Goal: Information Seeking & Learning: Check status

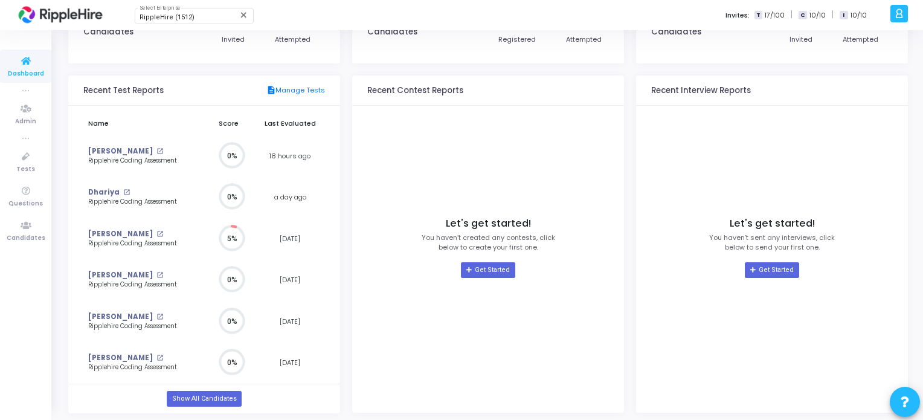
scroll to position [92, 0]
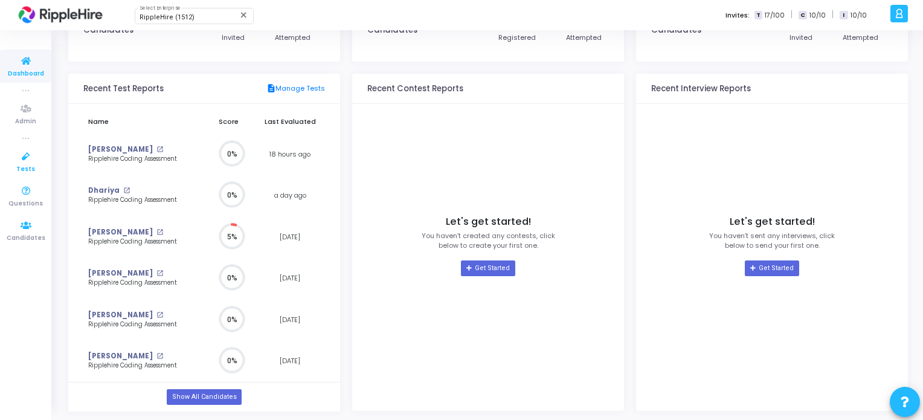
click at [29, 161] on icon at bounding box center [25, 156] width 25 height 15
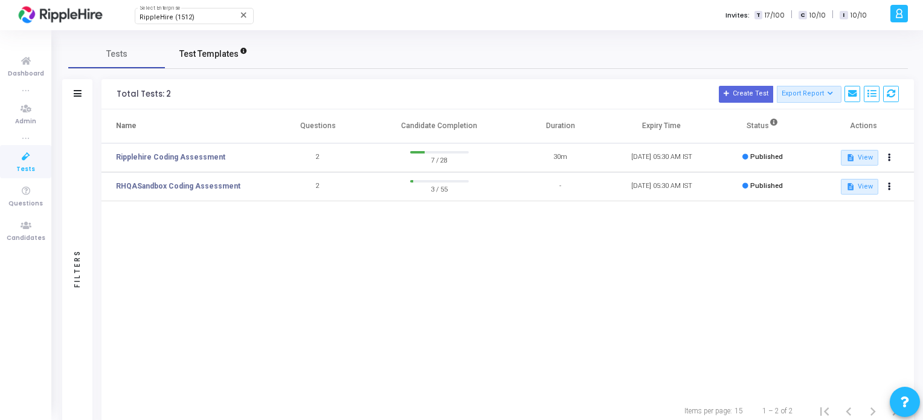
click at [213, 60] on link "Test Templates" at bounding box center [213, 53] width 97 height 29
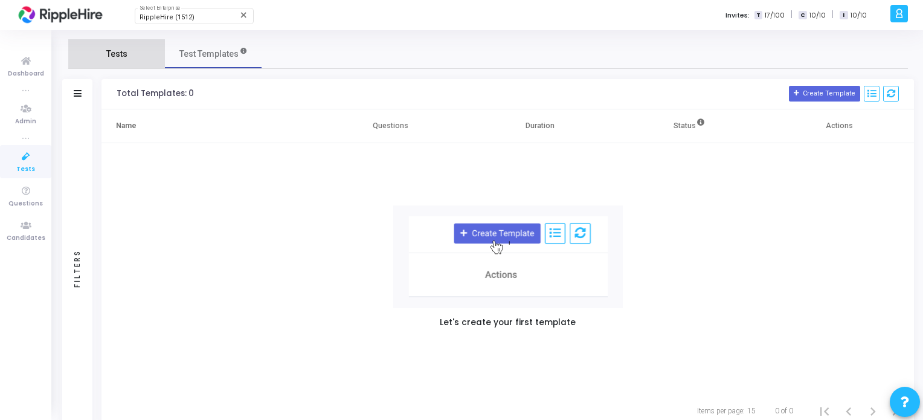
click at [97, 46] on link "Tests" at bounding box center [116, 53] width 97 height 29
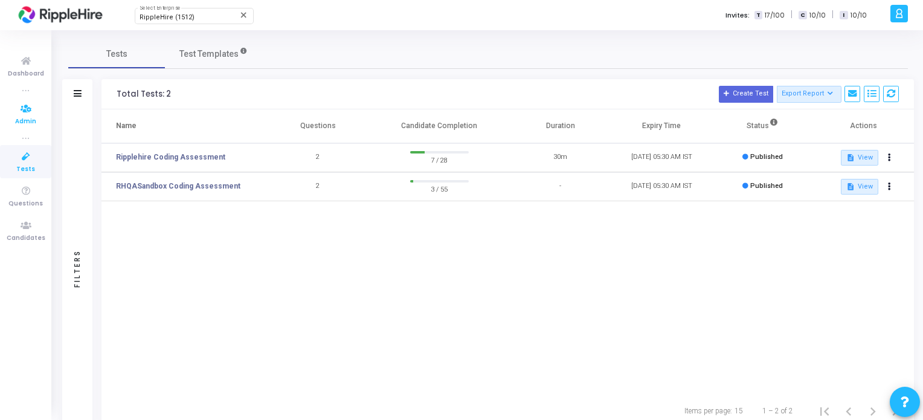
click at [24, 120] on span "Admin" at bounding box center [25, 122] width 21 height 10
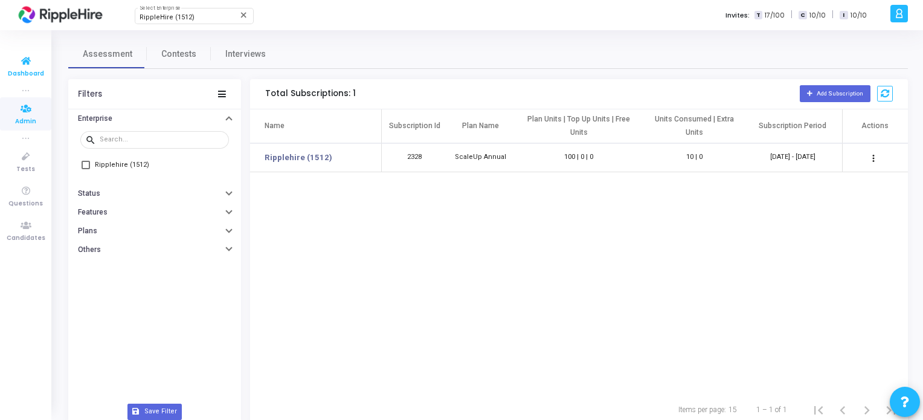
click at [34, 71] on span "Dashboard" at bounding box center [26, 74] width 36 height 10
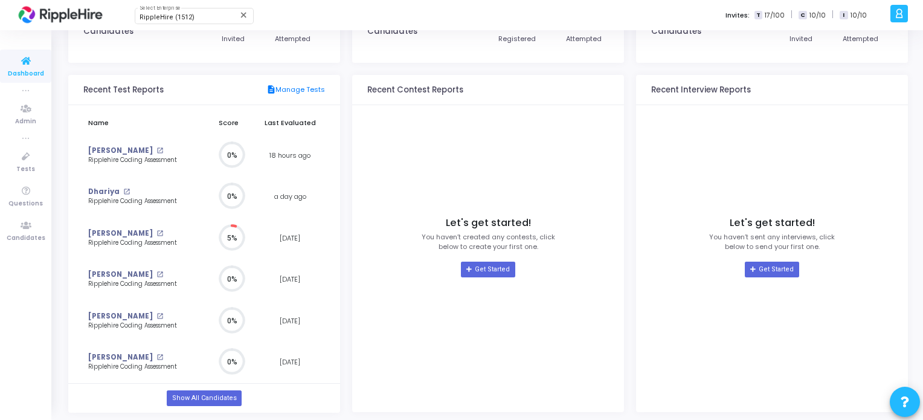
scroll to position [92, 0]
click at [156, 229] on mat-icon "open_in_new" at bounding box center [159, 232] width 7 height 7
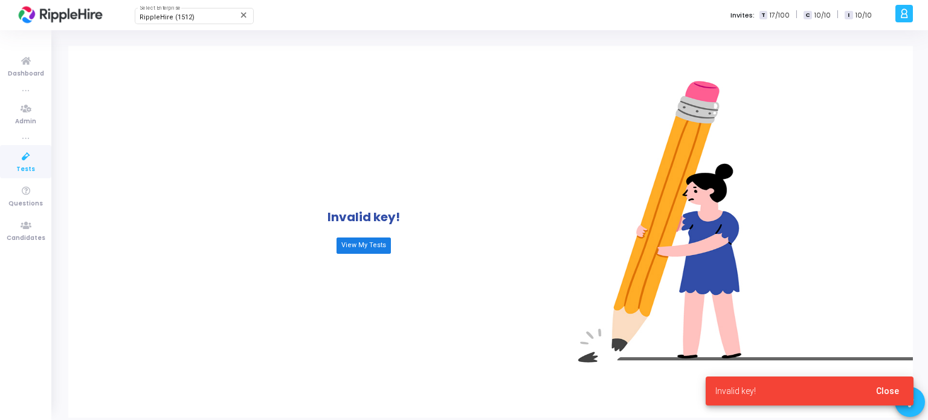
click at [368, 248] on link "View My Tests" at bounding box center [364, 245] width 54 height 16
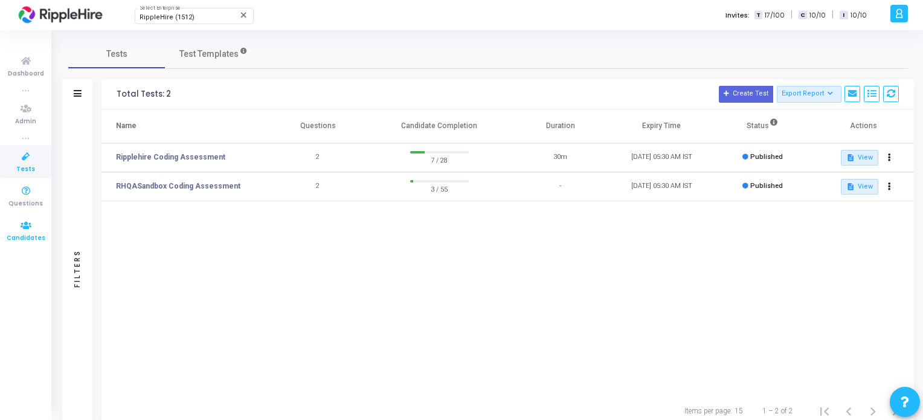
click at [41, 229] on link "Candidates" at bounding box center [25, 230] width 51 height 33
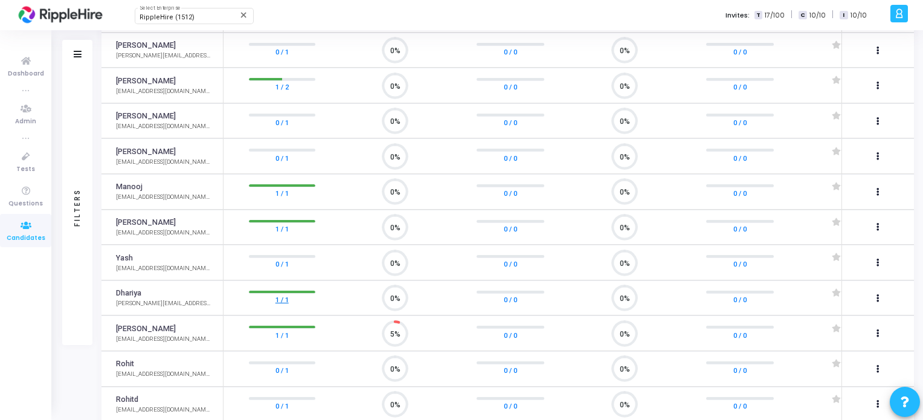
click at [276, 294] on link "1 / 1" at bounding box center [282, 300] width 13 height 12
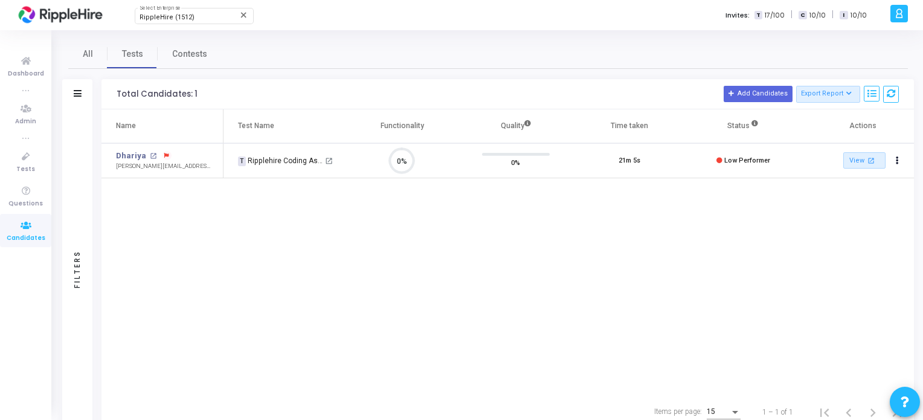
scroll to position [25, 31]
click at [327, 159] on mat-icon "open_in_new" at bounding box center [329, 161] width 8 height 8
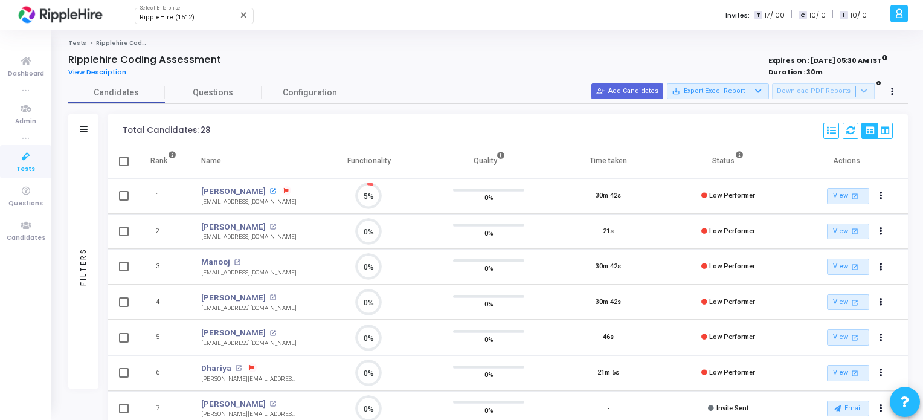
click at [269, 190] on mat-icon "open_in_new" at bounding box center [272, 191] width 7 height 7
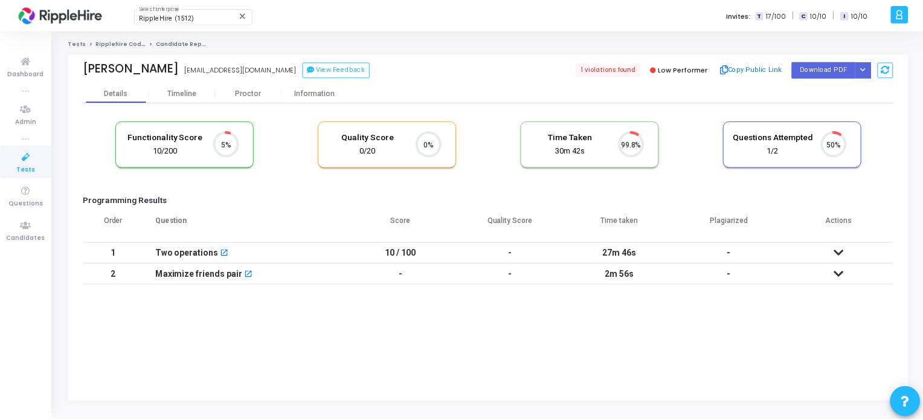
scroll to position [25, 31]
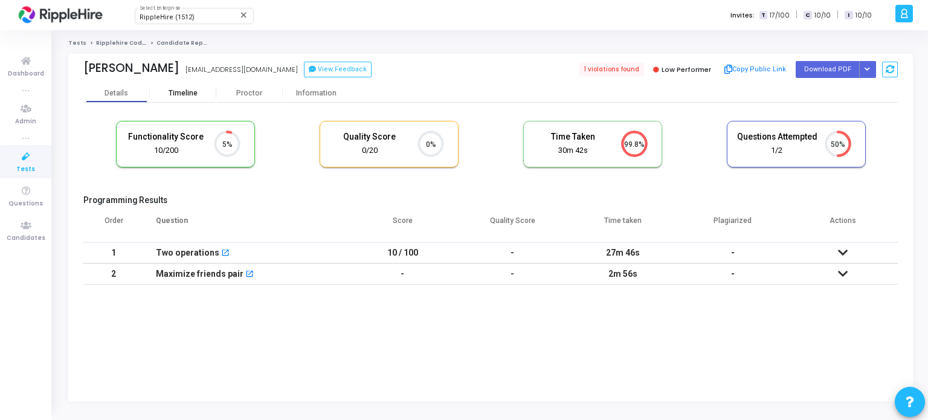
click at [179, 96] on div "Timeline" at bounding box center [183, 93] width 29 height 9
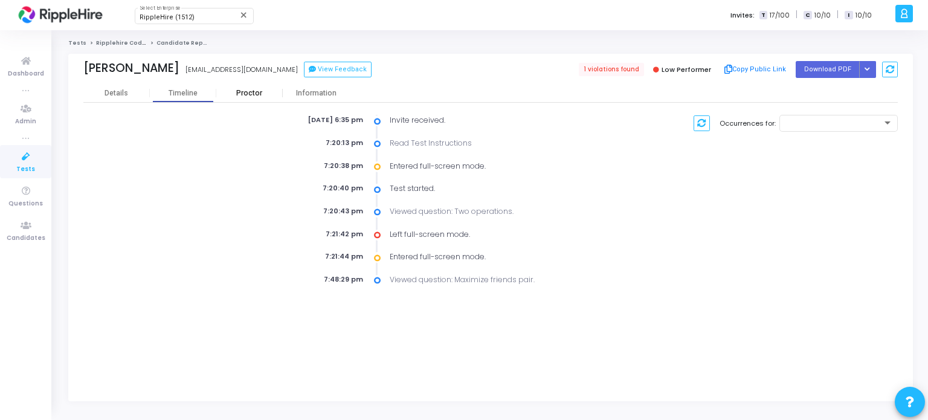
click at [269, 91] on div "Proctor" at bounding box center [249, 93] width 66 height 9
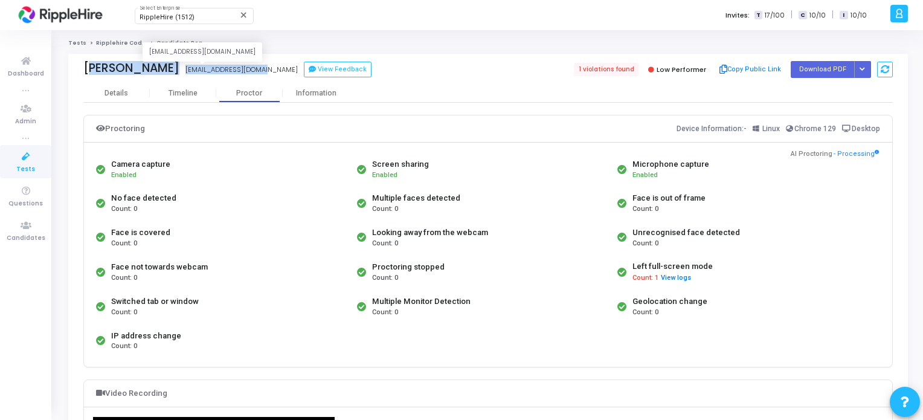
drag, startPoint x: 80, startPoint y: 66, endPoint x: 222, endPoint y: 74, distance: 141.6
click at [222, 74] on div "Yash Jain yashjain@yopmail.com yashjain@yopmail.com View Feedback 1 violations …" at bounding box center [488, 69] width 840 height 30
copy div "Yash Jain yashjain@yopmail.com"
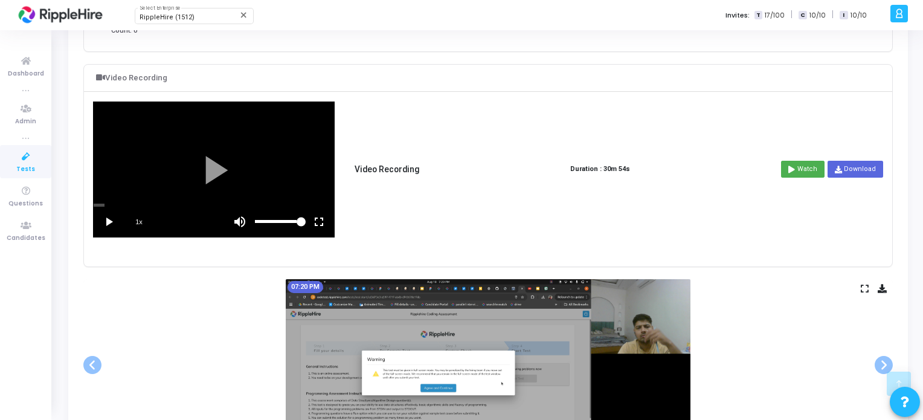
scroll to position [346, 0]
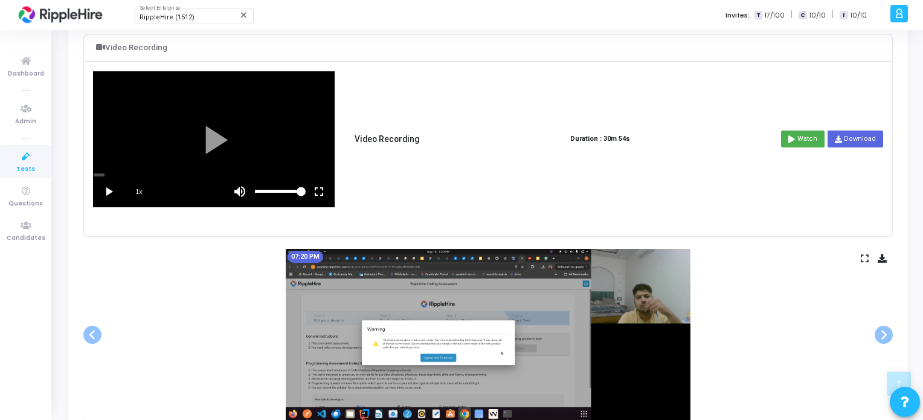
click at [109, 188] on vg-play-pause at bounding box center [109, 191] width 30 height 30
click at [135, 186] on span "1x" at bounding box center [139, 191] width 30 height 30
click at [137, 188] on span "1.5x" at bounding box center [139, 191] width 30 height 30
click at [137, 188] on span "2x" at bounding box center [139, 191] width 30 height 30
click at [137, 188] on span "0.5x" at bounding box center [139, 191] width 30 height 30
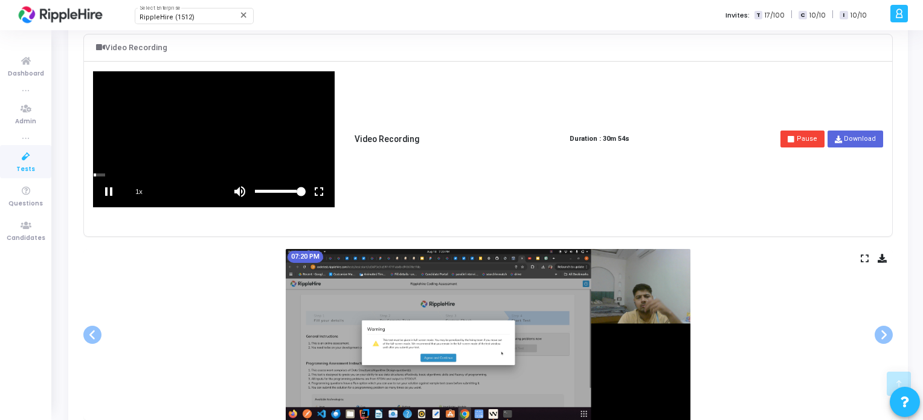
click at [138, 192] on span "1x" at bounding box center [139, 191] width 30 height 30
click at [138, 192] on span "1.5x" at bounding box center [139, 191] width 30 height 30
drag, startPoint x: 99, startPoint y: 174, endPoint x: 116, endPoint y: 173, distance: 17.0
click at [116, 173] on div "scrub bar" at bounding box center [214, 174] width 240 height 3
drag, startPoint x: 116, startPoint y: 172, endPoint x: 135, endPoint y: 175, distance: 19.6
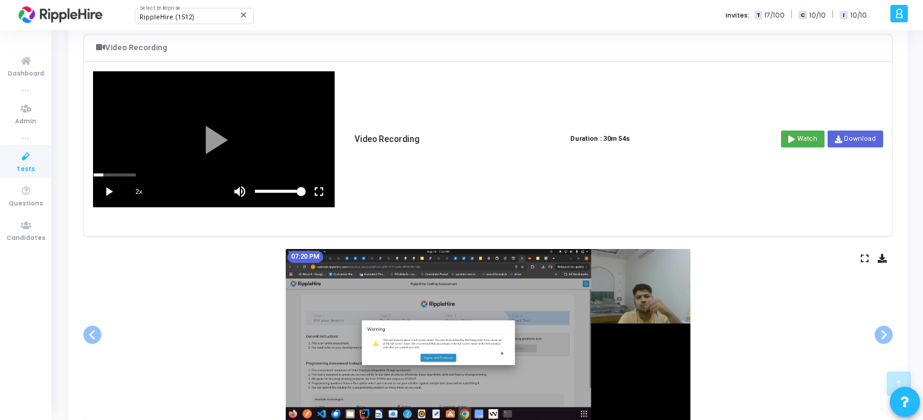
click at [135, 175] on vg-player "2x" at bounding box center [214, 139] width 240 height 135
click at [135, 173] on div "scrub bar" at bounding box center [214, 174] width 240 height 3
click at [138, 170] on div at bounding box center [214, 139] width 240 height 135
click at [150, 173] on div "scrub bar" at bounding box center [214, 174] width 240 height 3
click at [151, 174] on div "scrub bar" at bounding box center [214, 174] width 240 height 3
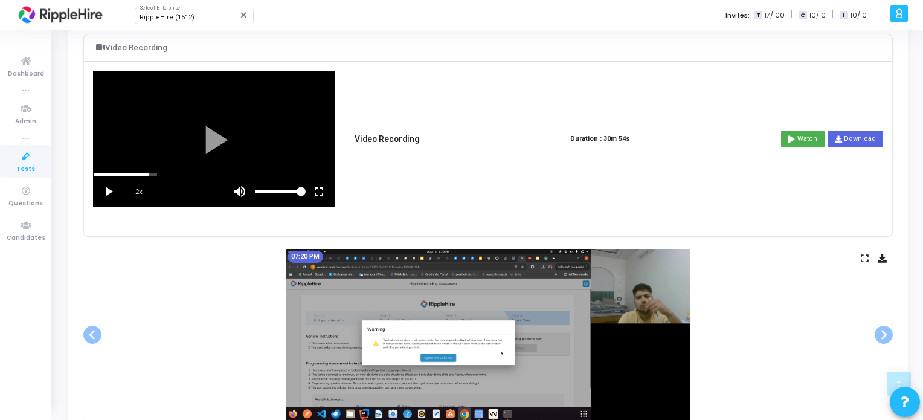
click at [156, 174] on div "scrub bar" at bounding box center [214, 174] width 240 height 3
click at [161, 174] on div "scrub bar" at bounding box center [214, 174] width 240 height 3
click at [158, 173] on div "scrub bar" at bounding box center [214, 174] width 240 height 3
click at [164, 173] on div "scrub bar" at bounding box center [214, 174] width 240 height 3
click at [157, 173] on div "scrub bar" at bounding box center [214, 174] width 240 height 3
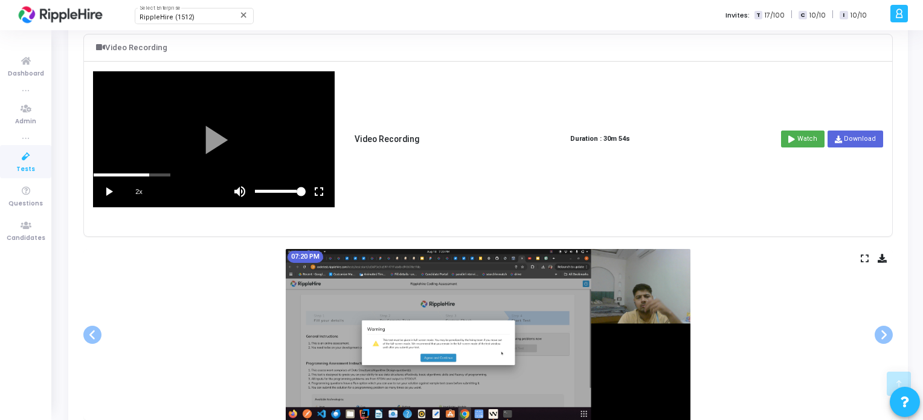
click at [157, 173] on div "scrub bar" at bounding box center [214, 174] width 240 height 3
click at [173, 173] on div "scrub bar" at bounding box center [214, 174] width 240 height 3
click at [106, 187] on vg-play-pause at bounding box center [109, 191] width 30 height 30
click at [161, 173] on div "scrub bar" at bounding box center [214, 174] width 240 height 3
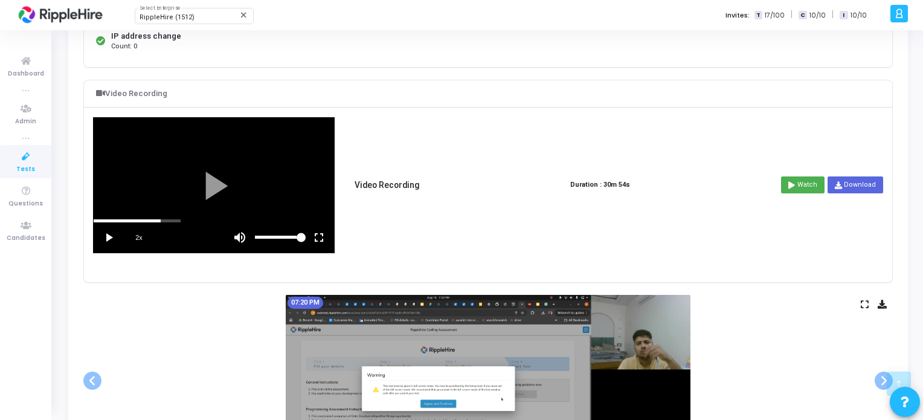
scroll to position [302, 0]
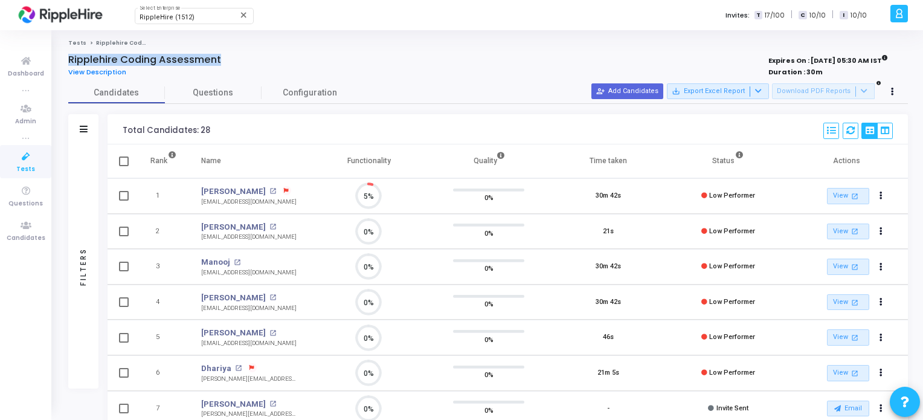
drag, startPoint x: 0, startPoint y: 0, endPoint x: 242, endPoint y: 59, distance: 248.7
click at [242, 59] on div "Ripplehire Coding Assessment View Description Expires On : 01 Jan, 2060 05:30 A…" at bounding box center [488, 398] width 852 height 689
copy h4 "Ripplehire Coding Assessment"
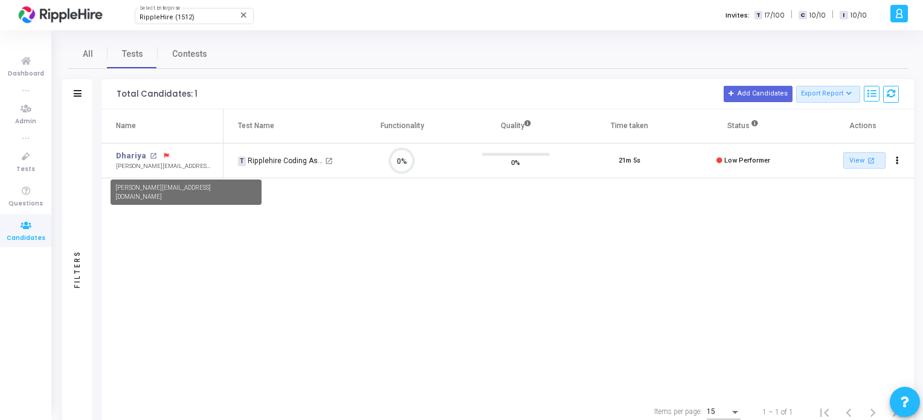
scroll to position [25, 31]
